Goal: Information Seeking & Learning: Learn about a topic

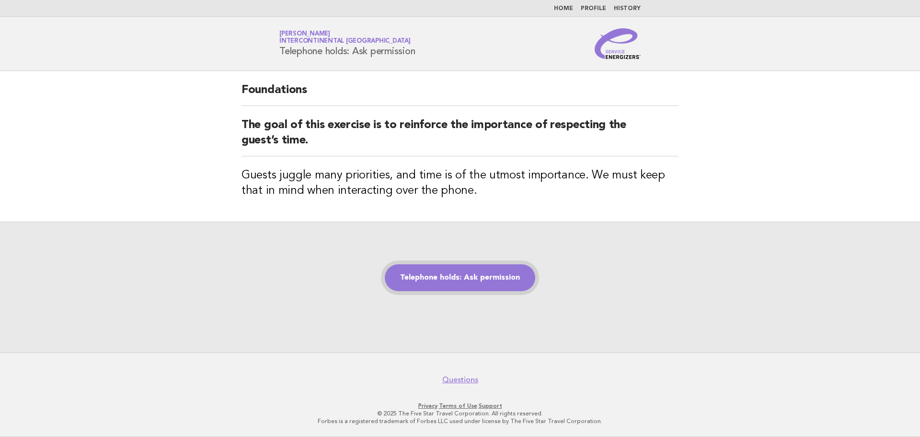
click at [531, 278] on link "Telephone holds: Ask permission" at bounding box center [460, 277] width 151 height 27
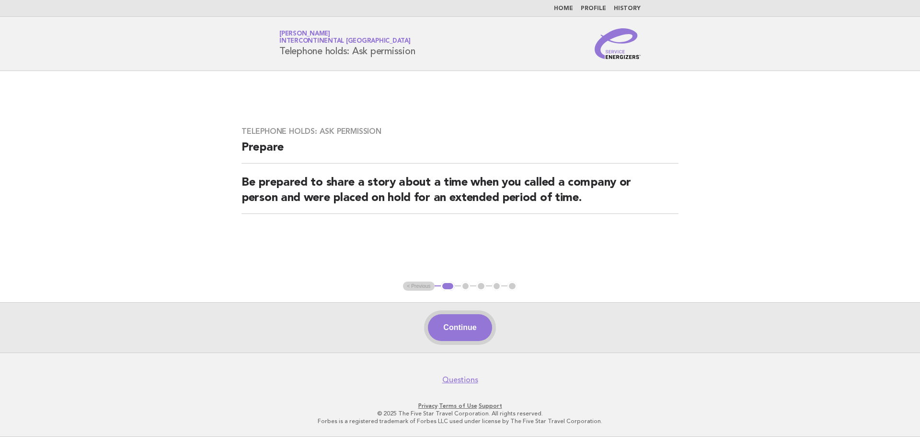
click at [486, 331] on button "Continue" at bounding box center [460, 327] width 64 height 27
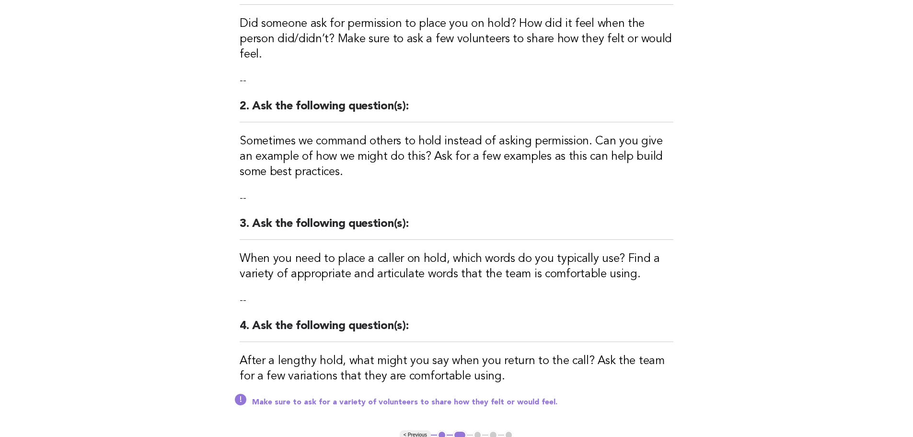
scroll to position [192, 0]
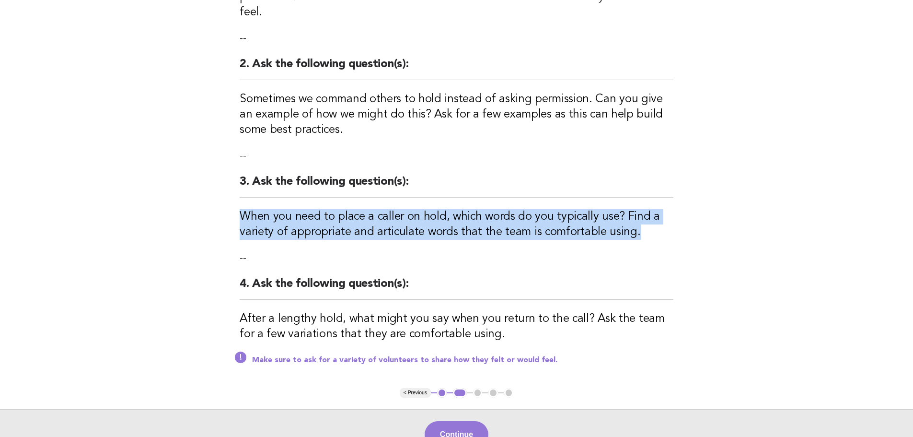
drag, startPoint x: 638, startPoint y: 215, endPoint x: 240, endPoint y: 197, distance: 398.7
click at [240, 209] on h3 "When you need to place a caller on hold, which words do you typically use? Find…" at bounding box center [457, 224] width 434 height 31
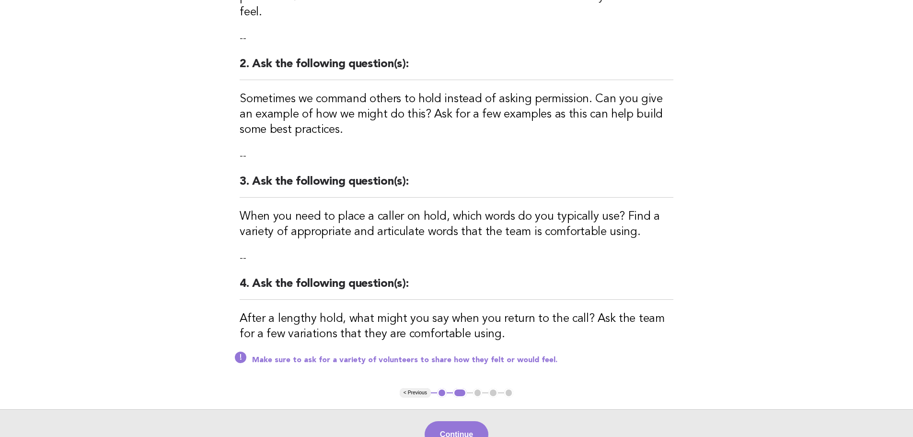
click at [640, 251] on div "Telephone holds: Ask permission Activity 1. Ask the following question(s): Did …" at bounding box center [456, 133] width 457 height 509
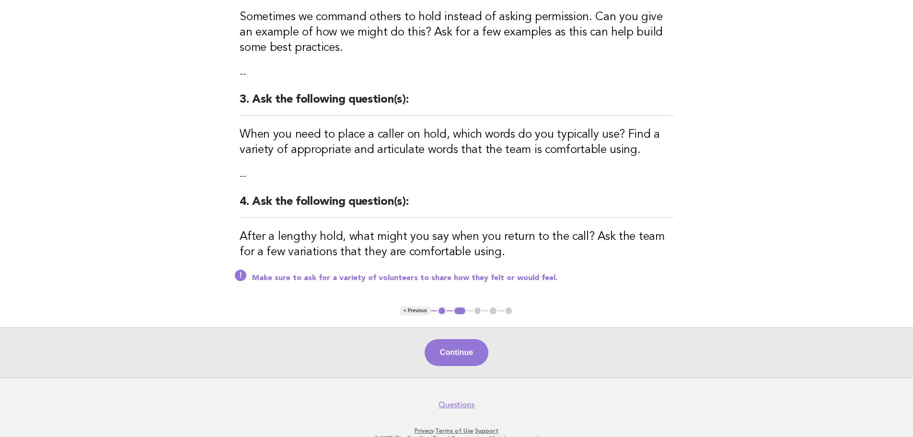
scroll to position [283, 0]
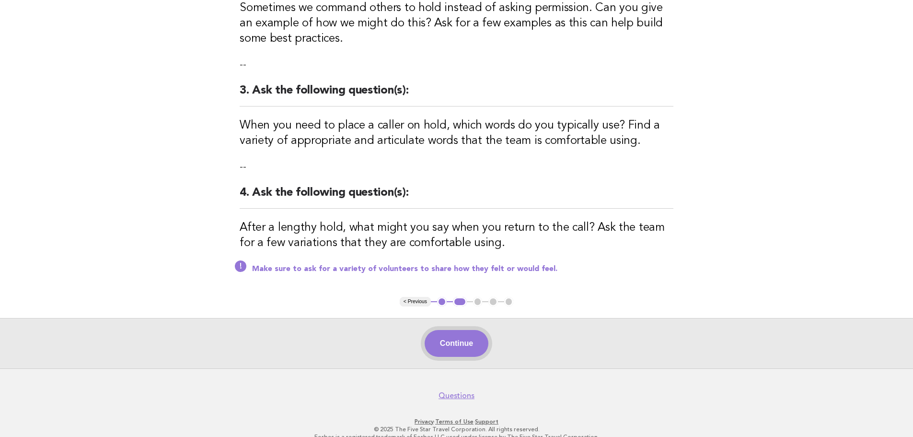
click at [464, 330] on button "Continue" at bounding box center [457, 343] width 64 height 27
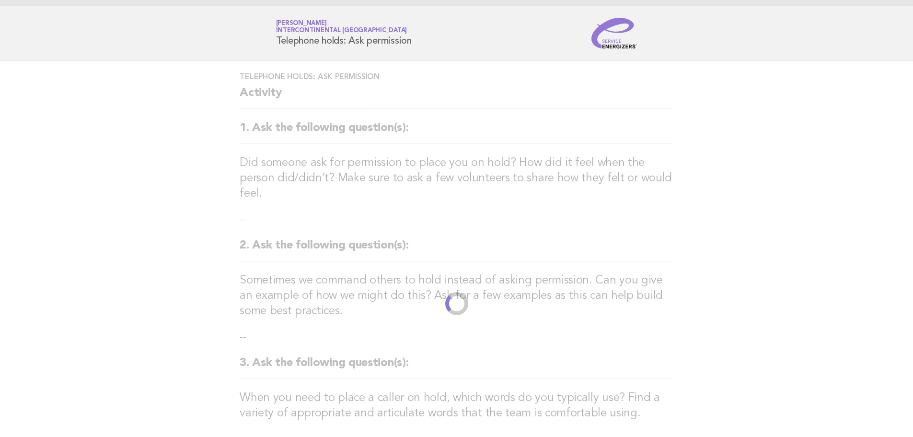
scroll to position [0, 0]
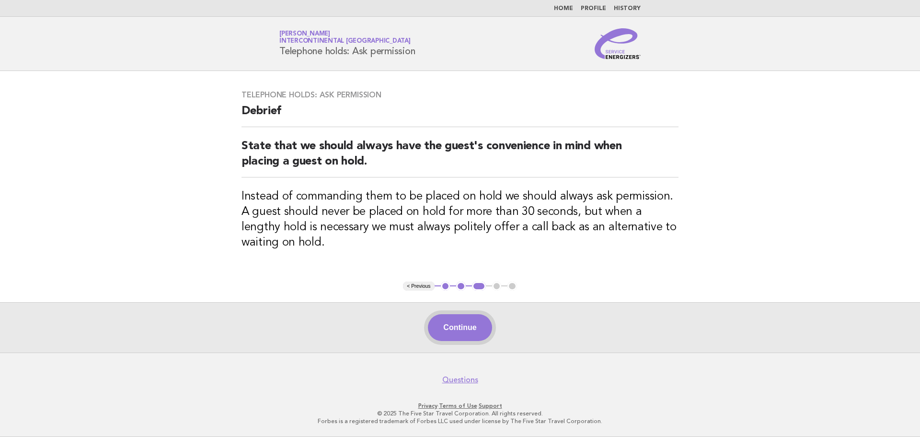
click at [460, 318] on button "Continue" at bounding box center [460, 327] width 64 height 27
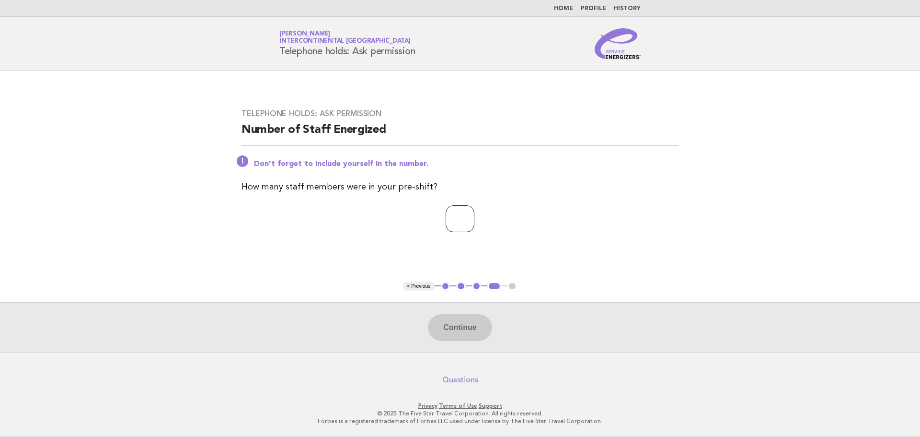
click at [452, 225] on input "number" at bounding box center [460, 218] width 29 height 27
type input "**"
click at [469, 325] on button "Continue" at bounding box center [460, 327] width 64 height 27
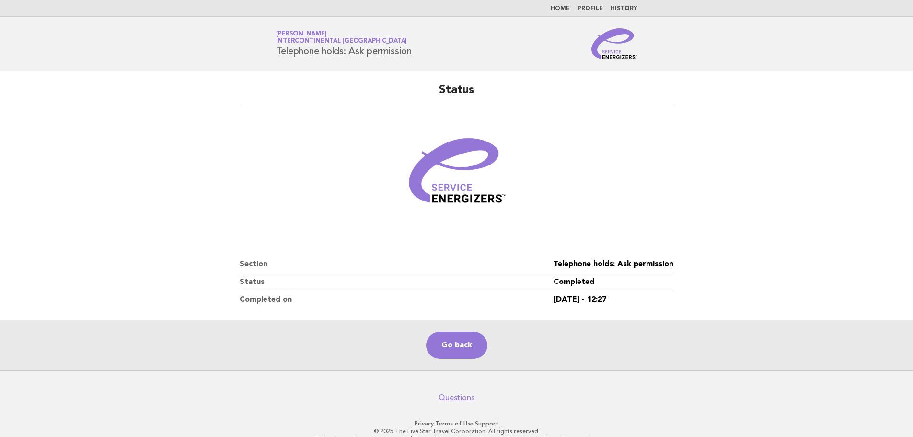
click at [635, 7] on link "History" at bounding box center [624, 9] width 27 height 6
click at [625, 8] on link "History" at bounding box center [624, 9] width 27 height 6
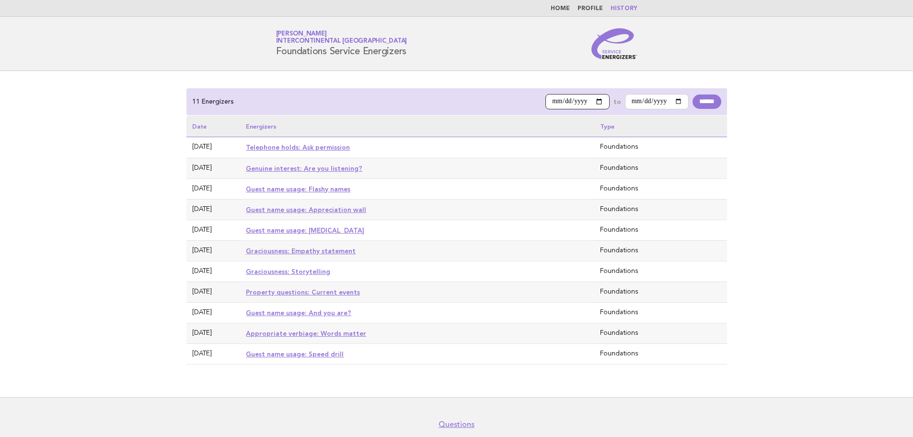
click at [565, 100] on input "**********" at bounding box center [577, 101] width 64 height 15
click at [590, 101] on input "**********" at bounding box center [577, 101] width 64 height 15
type input "**********"
click at [701, 102] on input "******" at bounding box center [707, 101] width 28 height 14
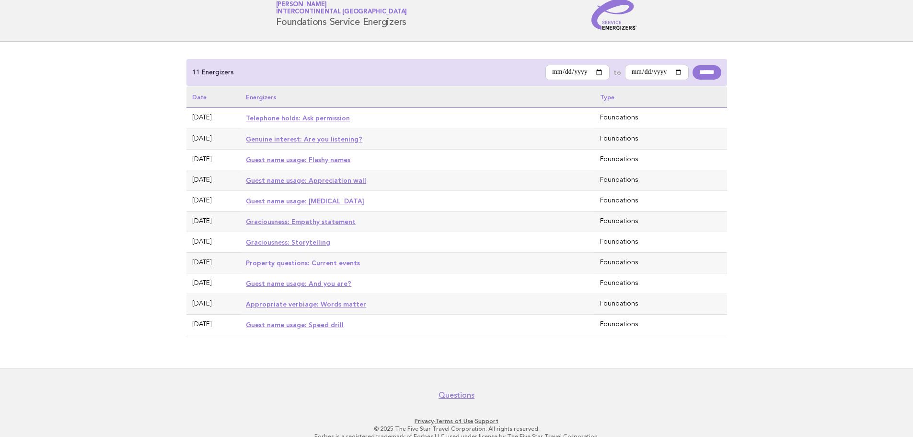
scroll to position [44, 0]
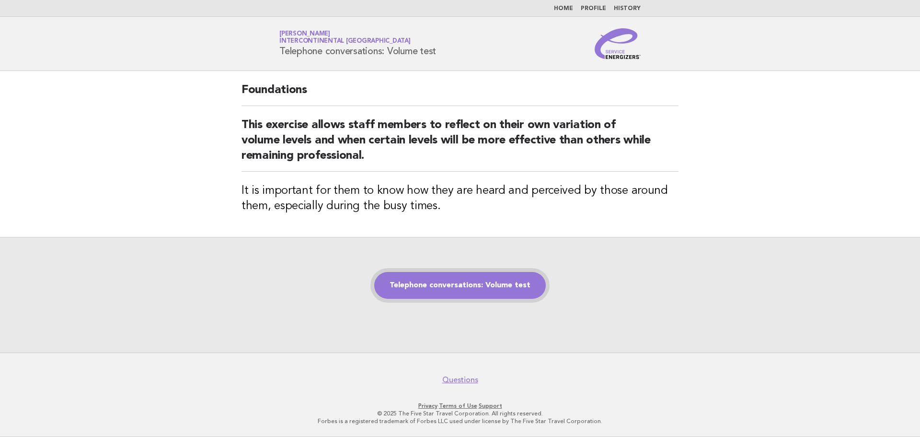
click at [528, 277] on link "Telephone conversations: Volume test" at bounding box center [460, 285] width 172 height 27
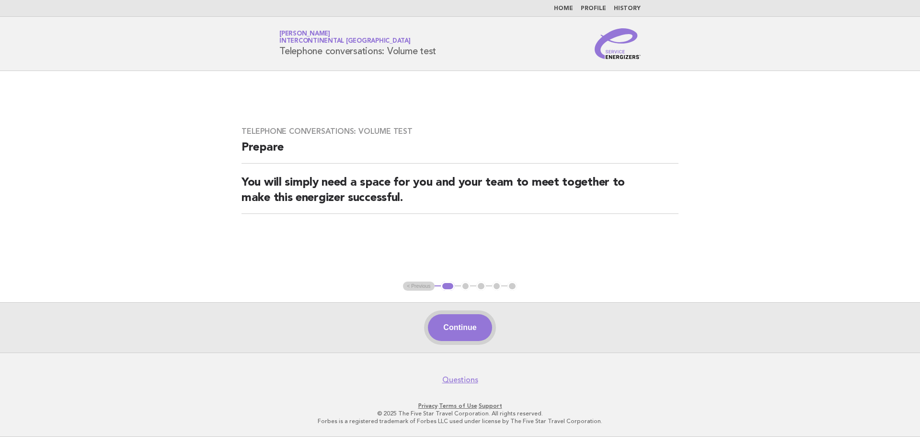
click at [446, 337] on button "Continue" at bounding box center [460, 327] width 64 height 27
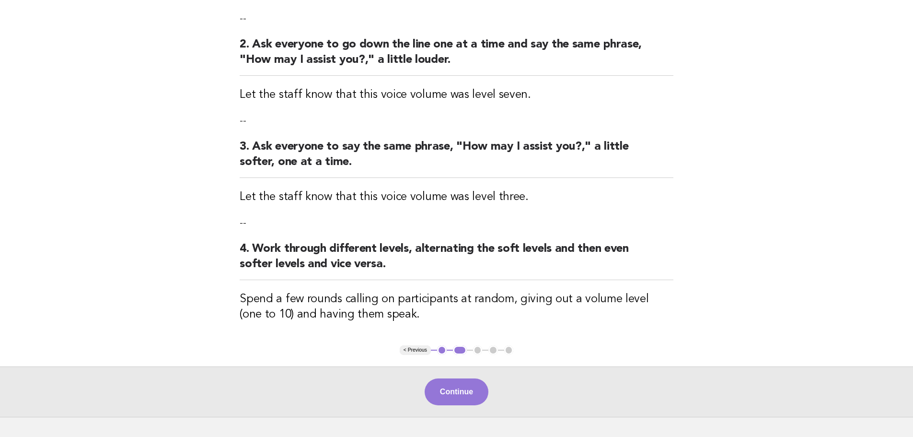
scroll to position [240, 0]
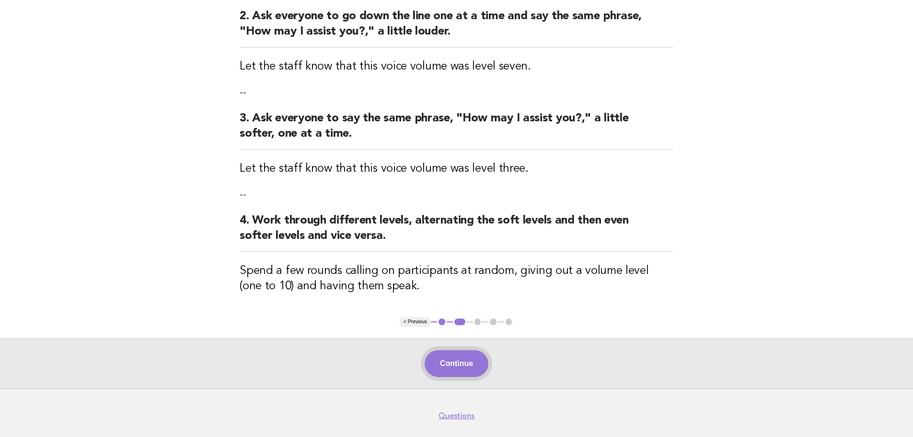
click at [448, 374] on button "Continue" at bounding box center [457, 363] width 64 height 27
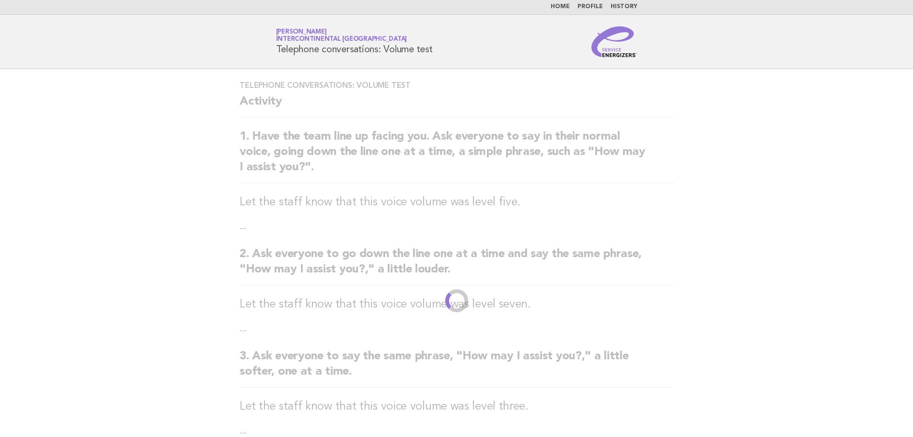
scroll to position [0, 0]
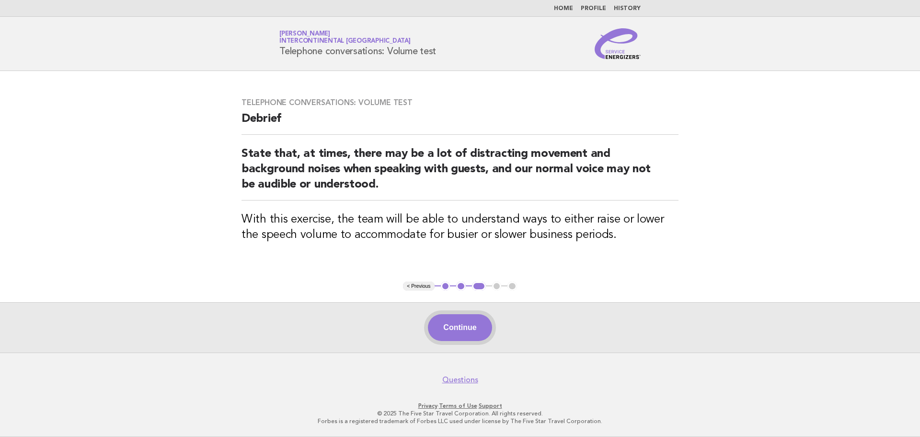
click at [455, 336] on button "Continue" at bounding box center [460, 327] width 64 height 27
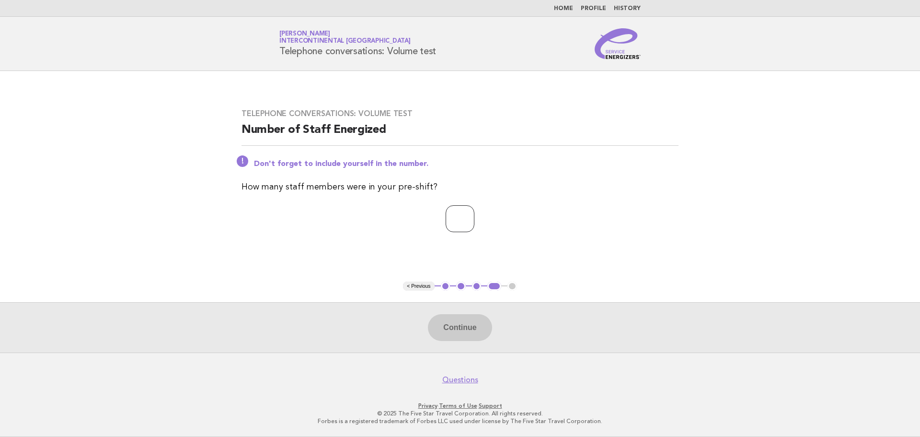
click at [446, 220] on input "number" at bounding box center [460, 218] width 29 height 27
type input "*"
click at [458, 334] on button "Continue" at bounding box center [460, 327] width 64 height 27
